Goal: Register for event/course

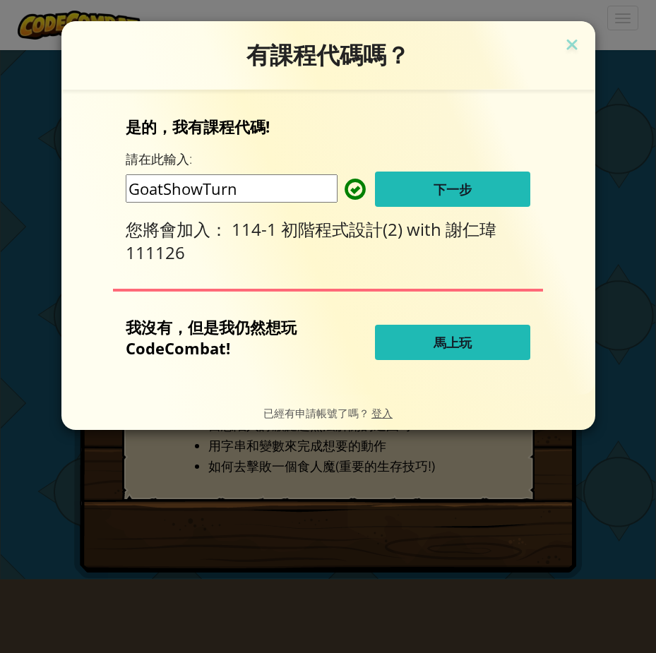
click at [253, 190] on input "GoatShowTurn" at bounding box center [232, 188] width 212 height 28
click at [462, 189] on span "下一步" at bounding box center [453, 189] width 38 height 17
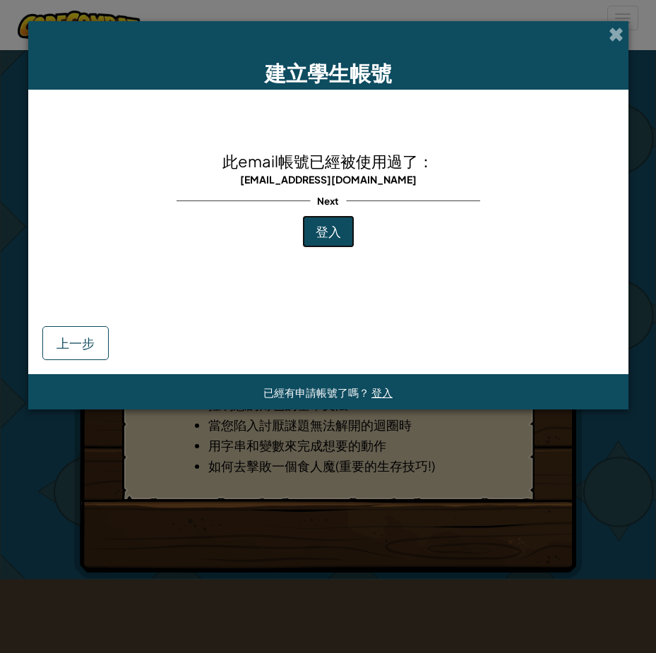
click at [338, 227] on span "登入" at bounding box center [328, 231] width 25 height 16
